Goal: Transaction & Acquisition: Purchase product/service

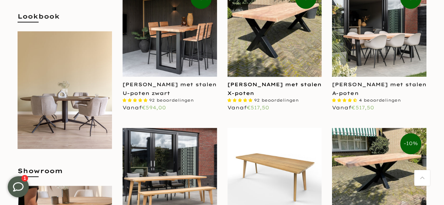
scroll to position [207, 0]
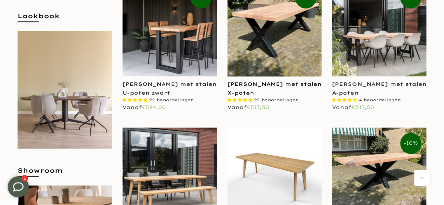
click at [263, 95] on link "[PERSON_NAME] met stalen X-poten" at bounding box center [274, 88] width 94 height 15
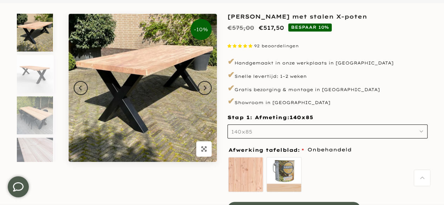
click at [423, 134] on button "140x85" at bounding box center [327, 132] width 200 height 14
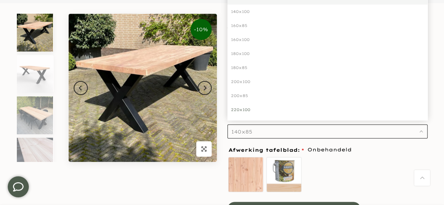
click at [243, 105] on div "220x100" at bounding box center [327, 110] width 200 height 14
